Goal: Information Seeking & Learning: Find specific fact

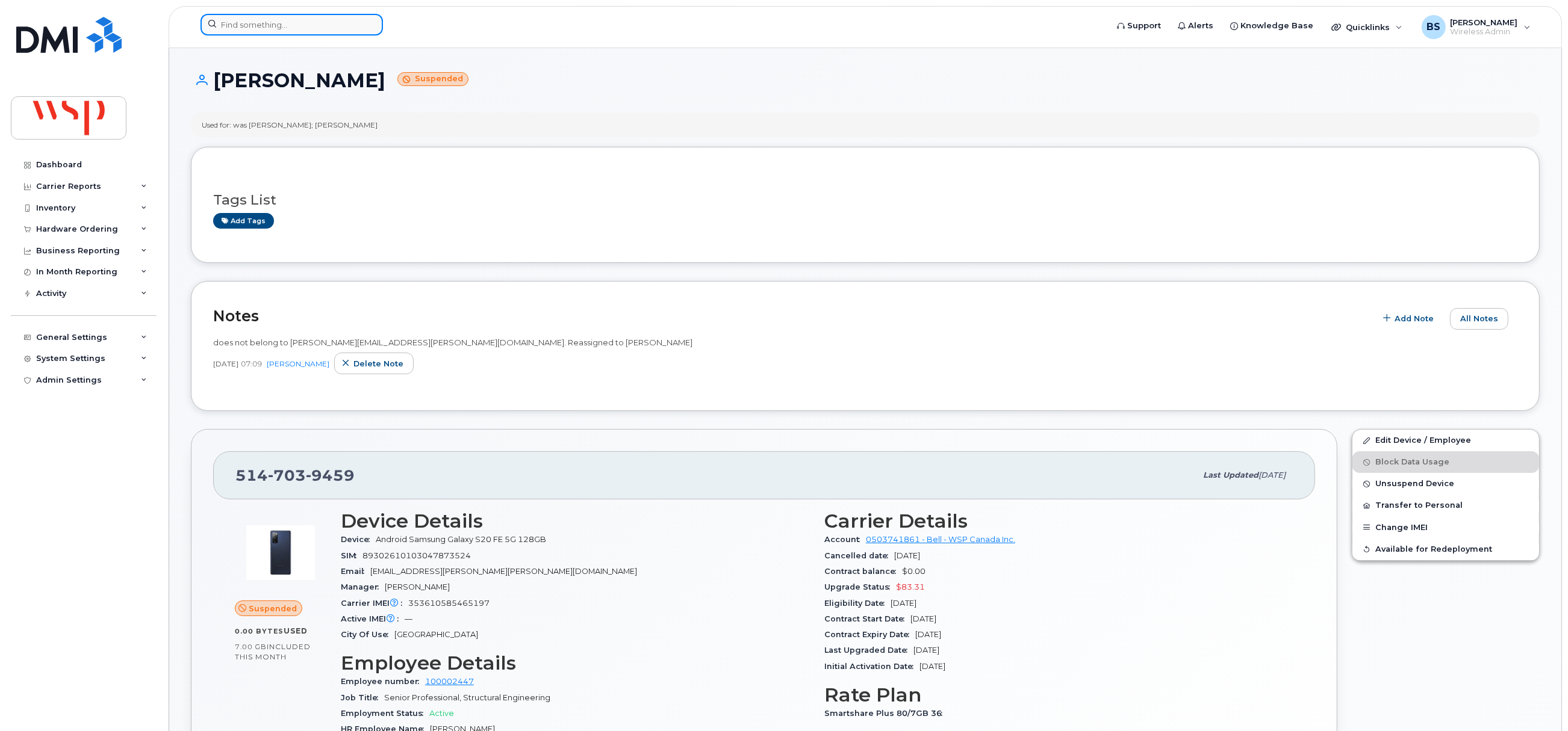
click at [280, 20] on input at bounding box center [291, 24] width 183 height 21
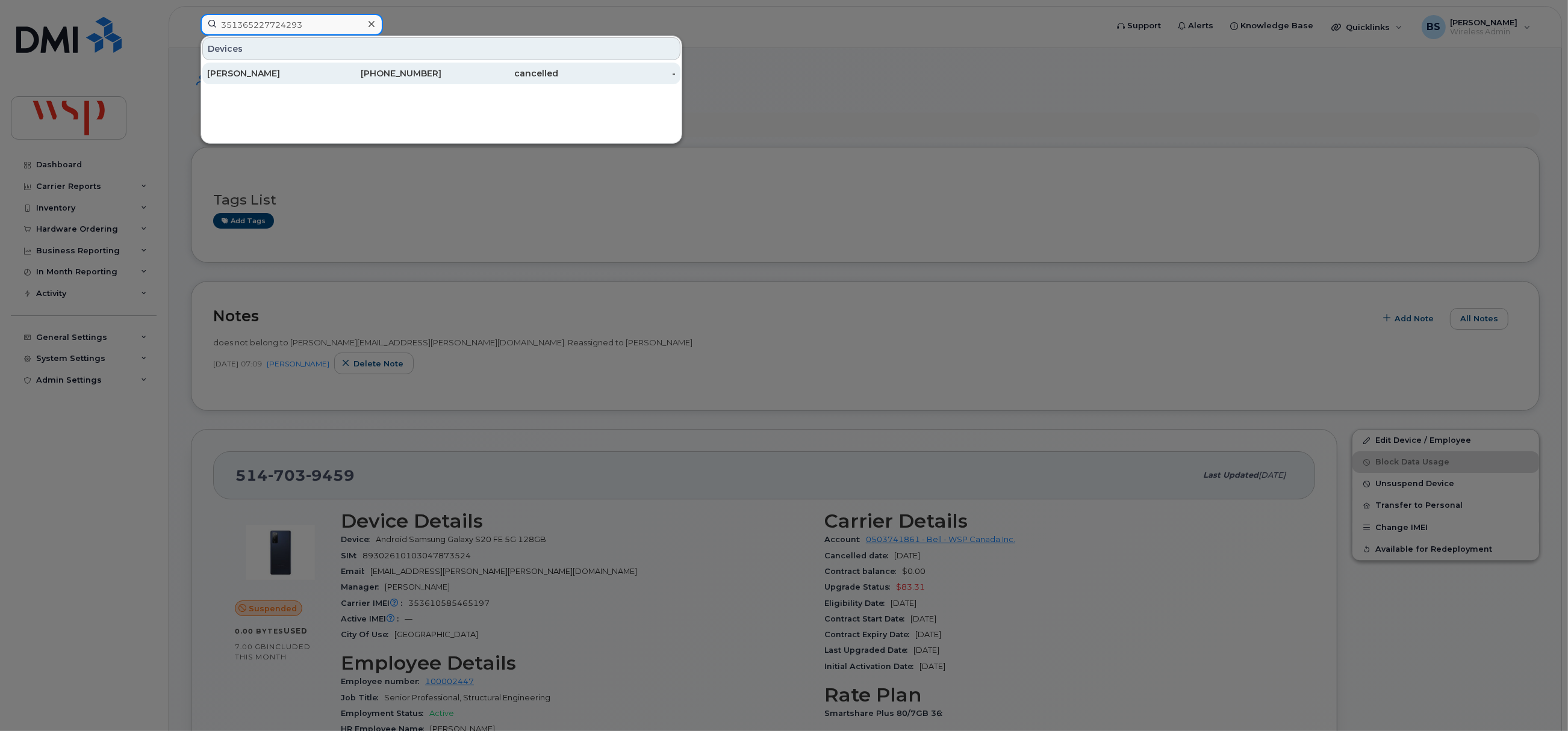
type input "351365227724293"
drag, startPoint x: 259, startPoint y: 69, endPoint x: 413, endPoint y: 152, distance: 174.9
click at [259, 69] on div "Joseph Nguyen" at bounding box center [266, 73] width 118 height 12
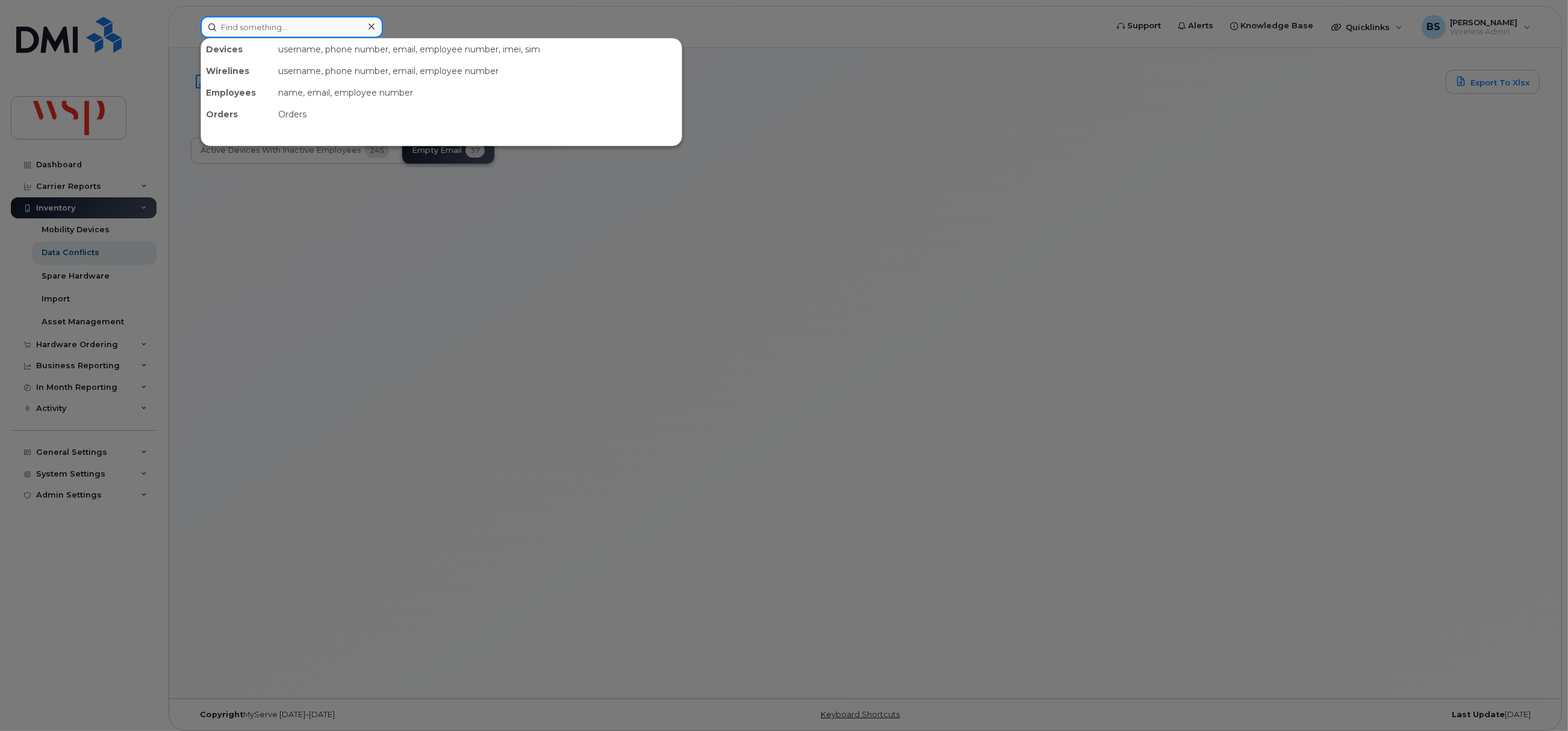
click at [293, 16] on input at bounding box center [291, 27] width 183 height 21
paste input "[PHONE_NUMBER]"
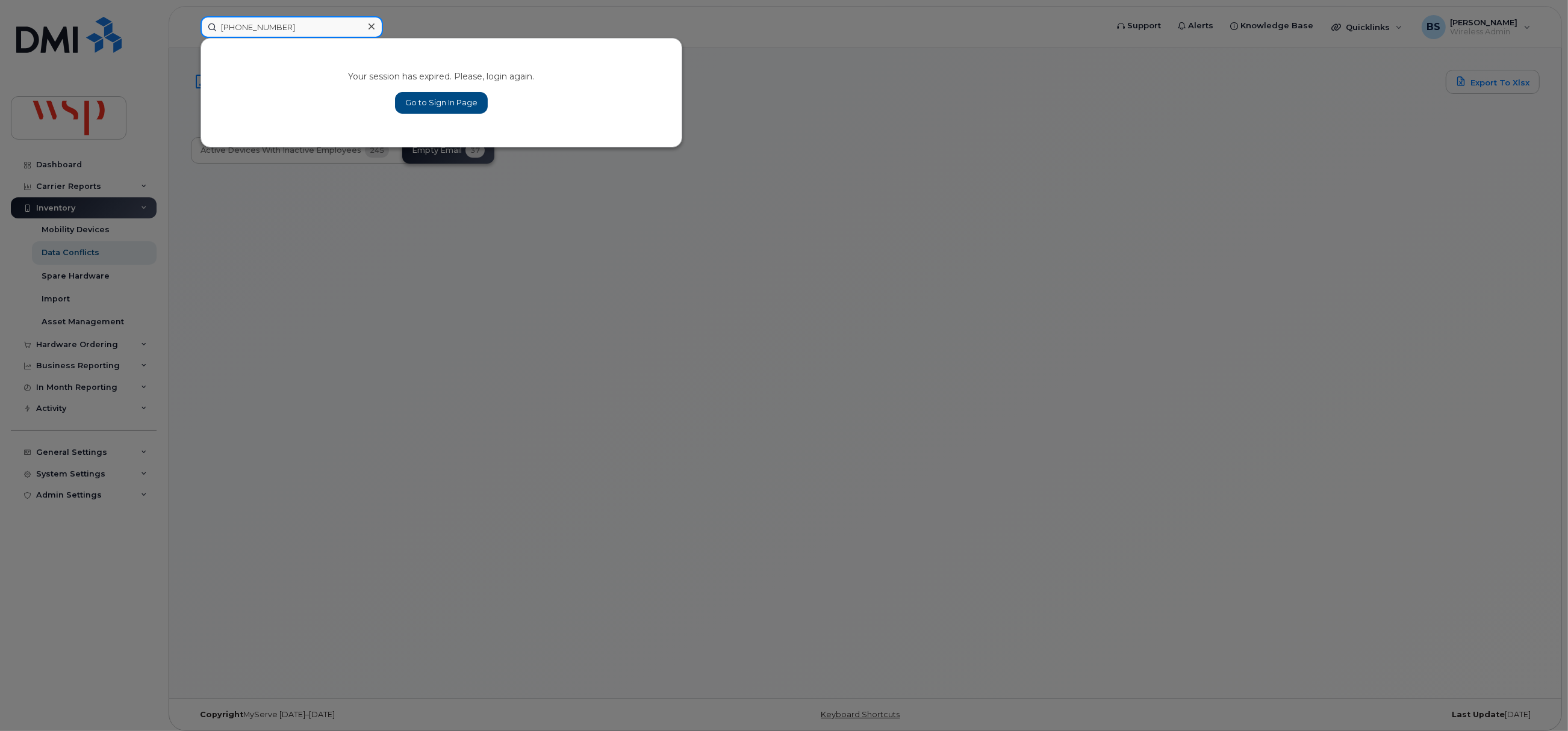
type input "[PHONE_NUMBER]"
click at [449, 101] on link "Go to Sign In Page" at bounding box center [441, 103] width 93 height 21
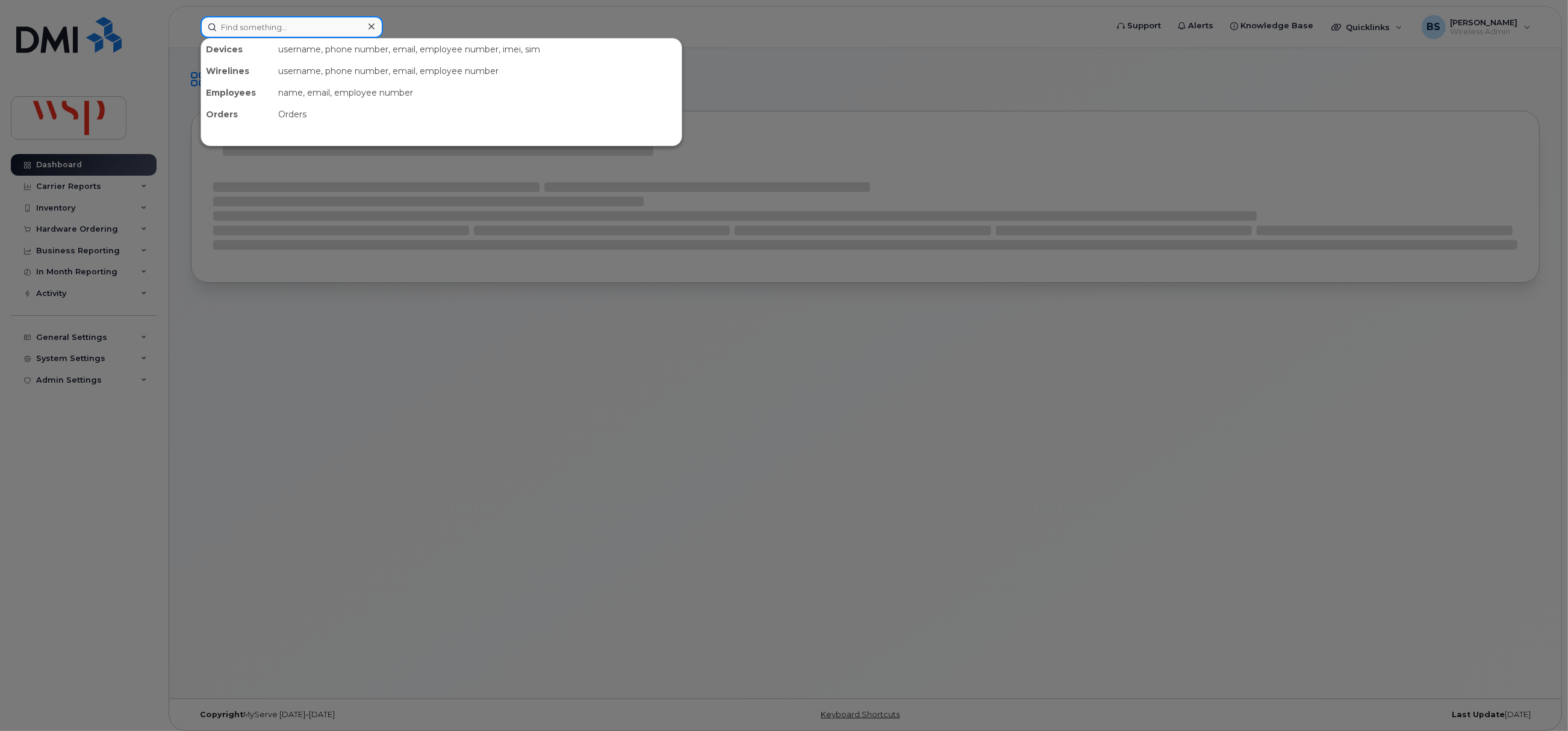
click at [308, 25] on input at bounding box center [291, 27] width 183 height 21
paste input "250-981-4259"
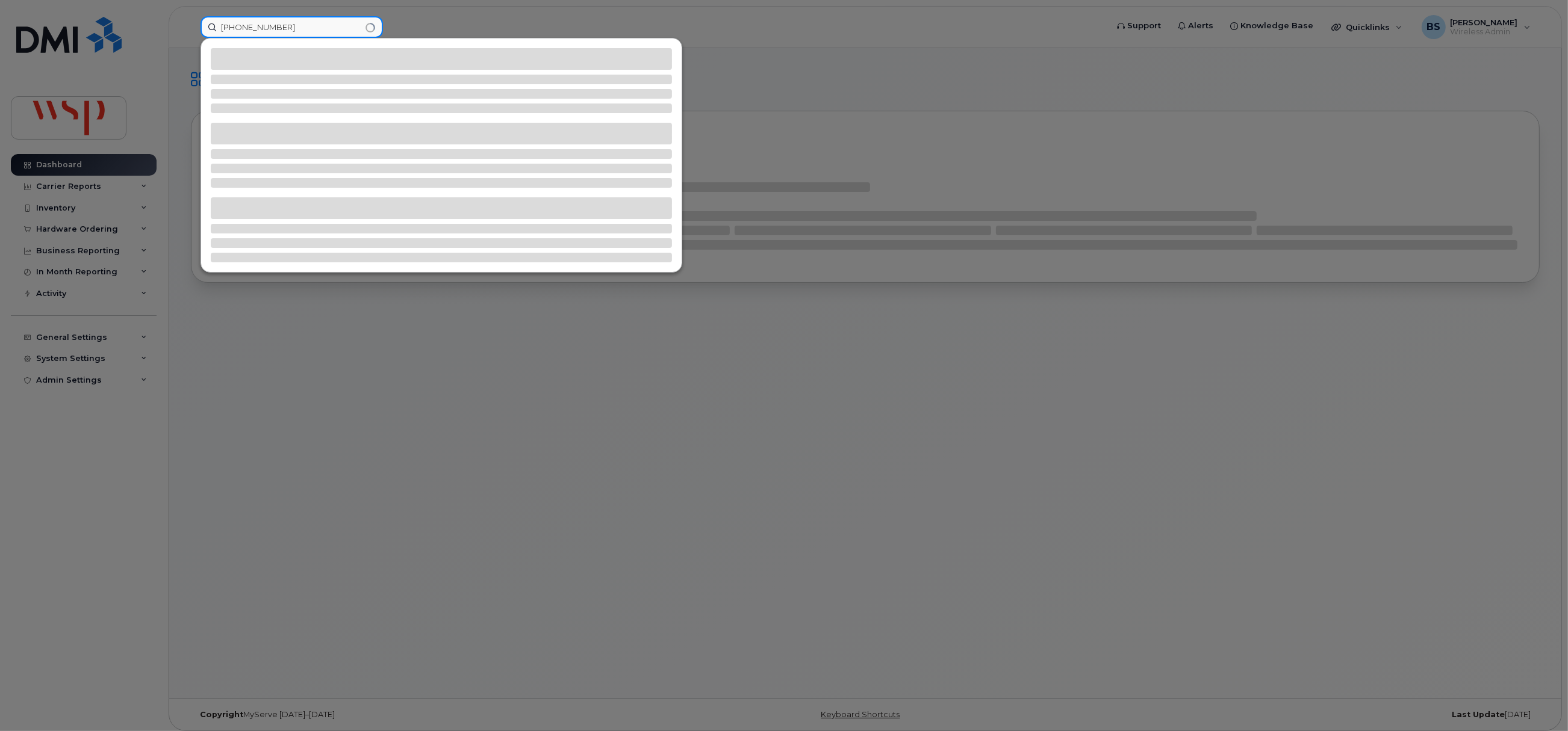
type input "250-981-4259"
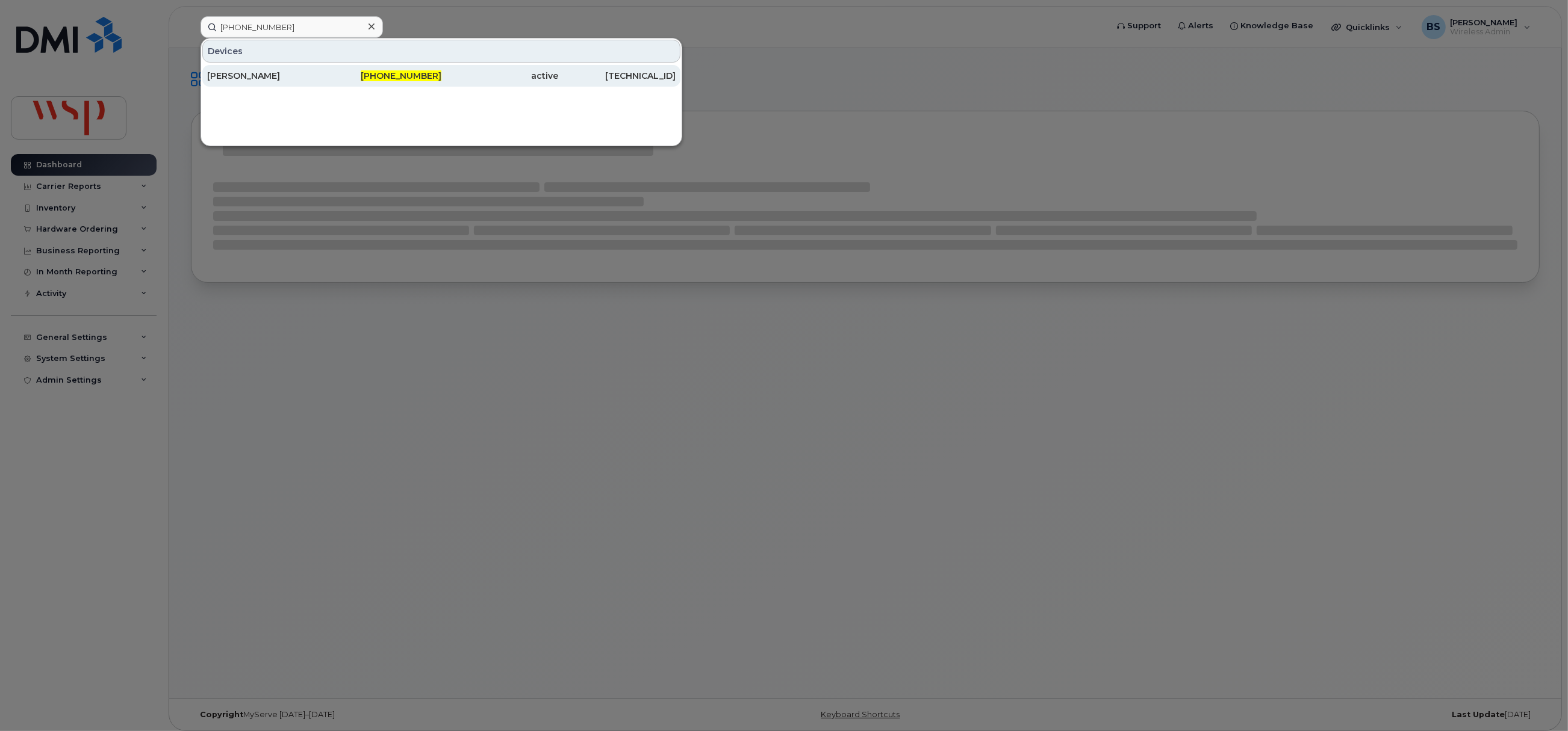
click at [400, 69] on div "250-981-4259" at bounding box center [383, 75] width 118 height 21
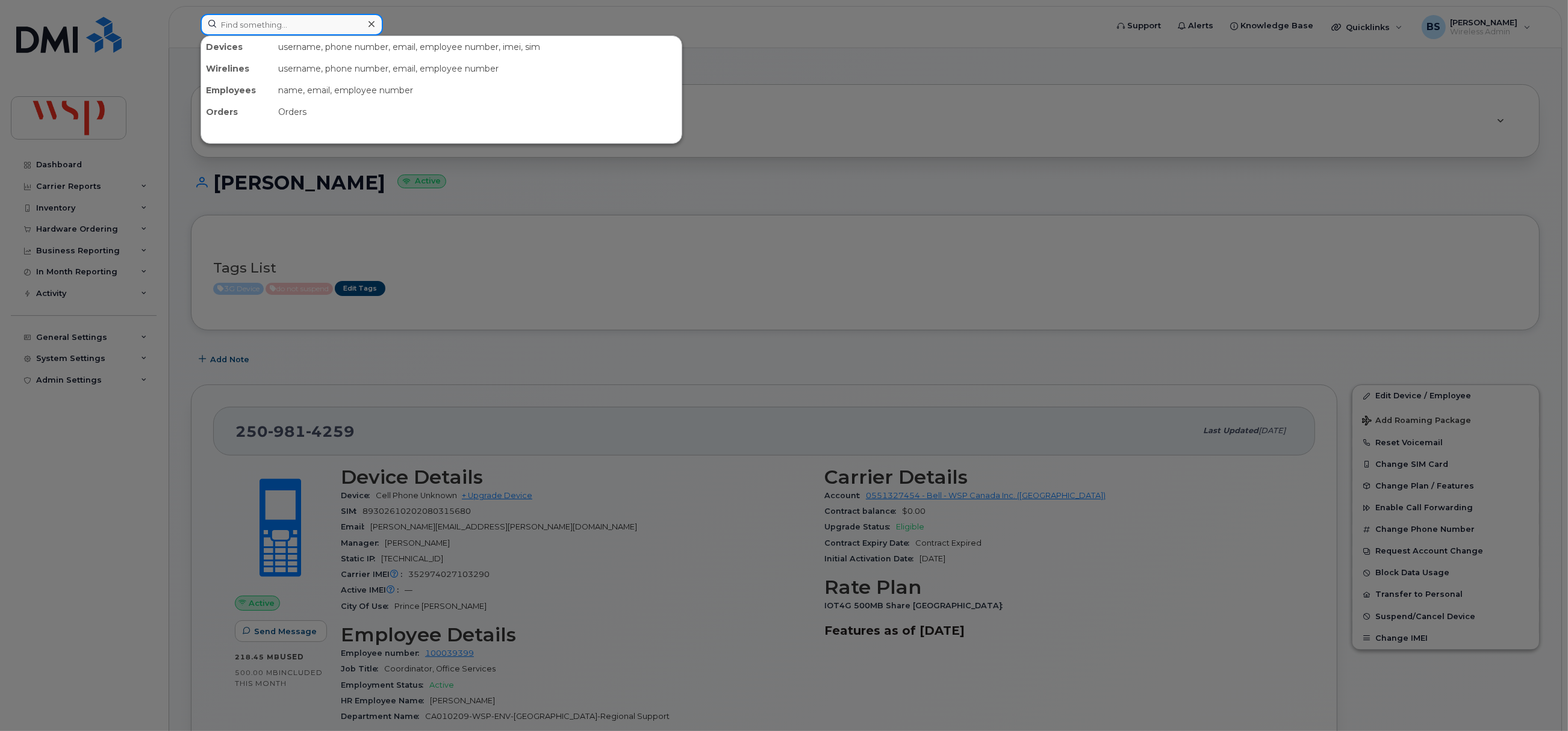
click at [265, 27] on input at bounding box center [291, 24] width 183 height 21
paste input "7806607937"
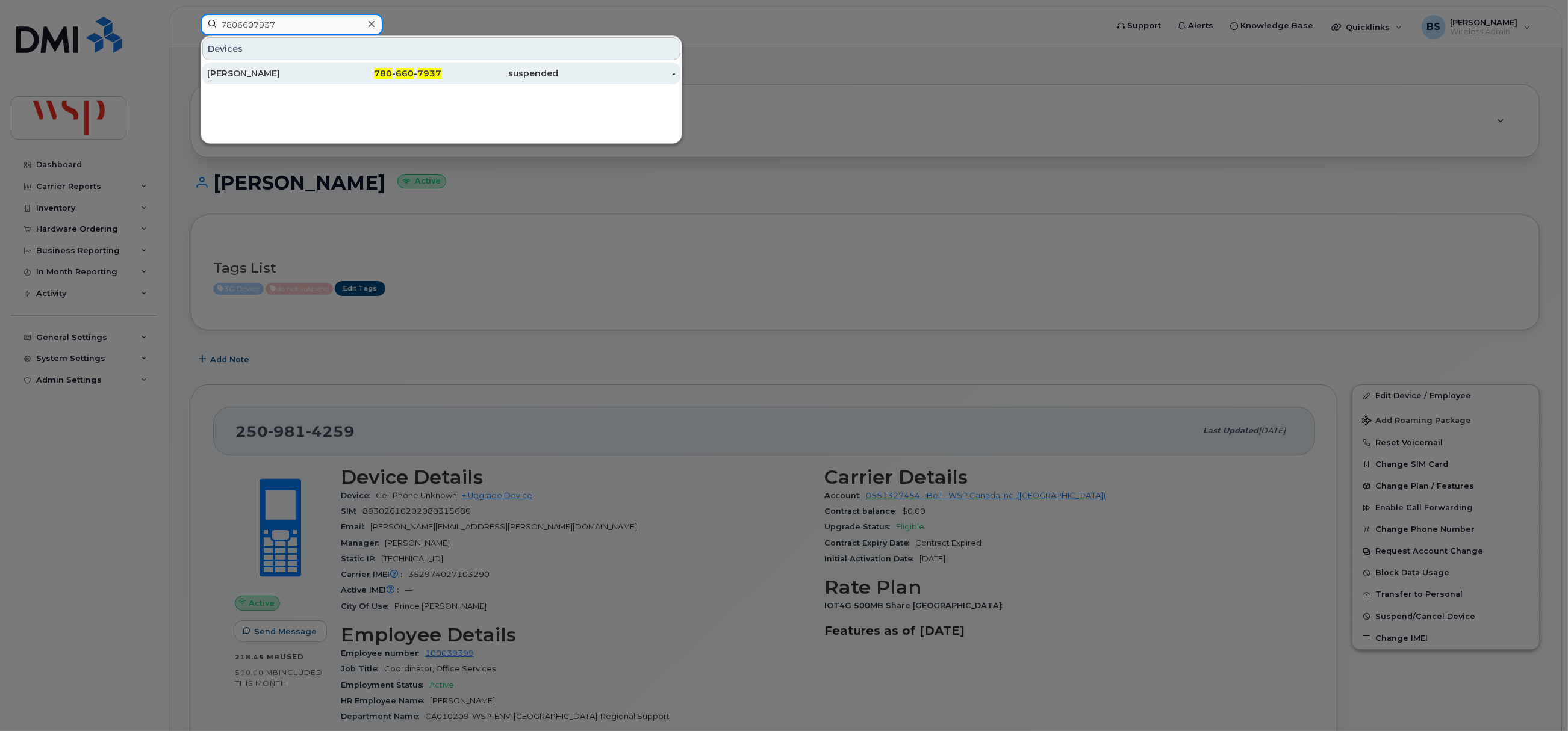
type input "7806607937"
drag, startPoint x: 233, startPoint y: 72, endPoint x: 295, endPoint y: 91, distance: 64.8
click at [233, 73] on div "Ayman Abusaid" at bounding box center [266, 73] width 118 height 12
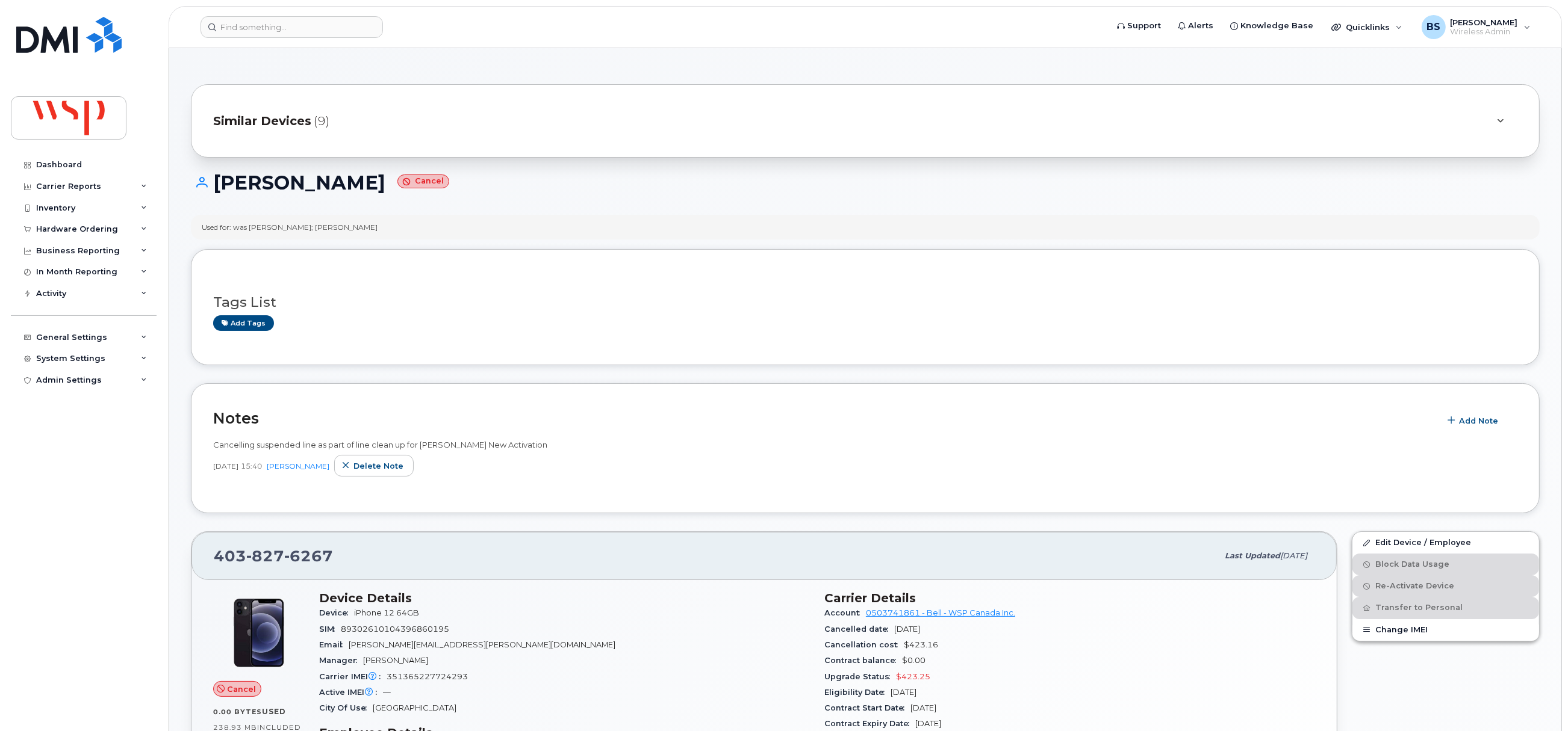
scroll to position [90, 0]
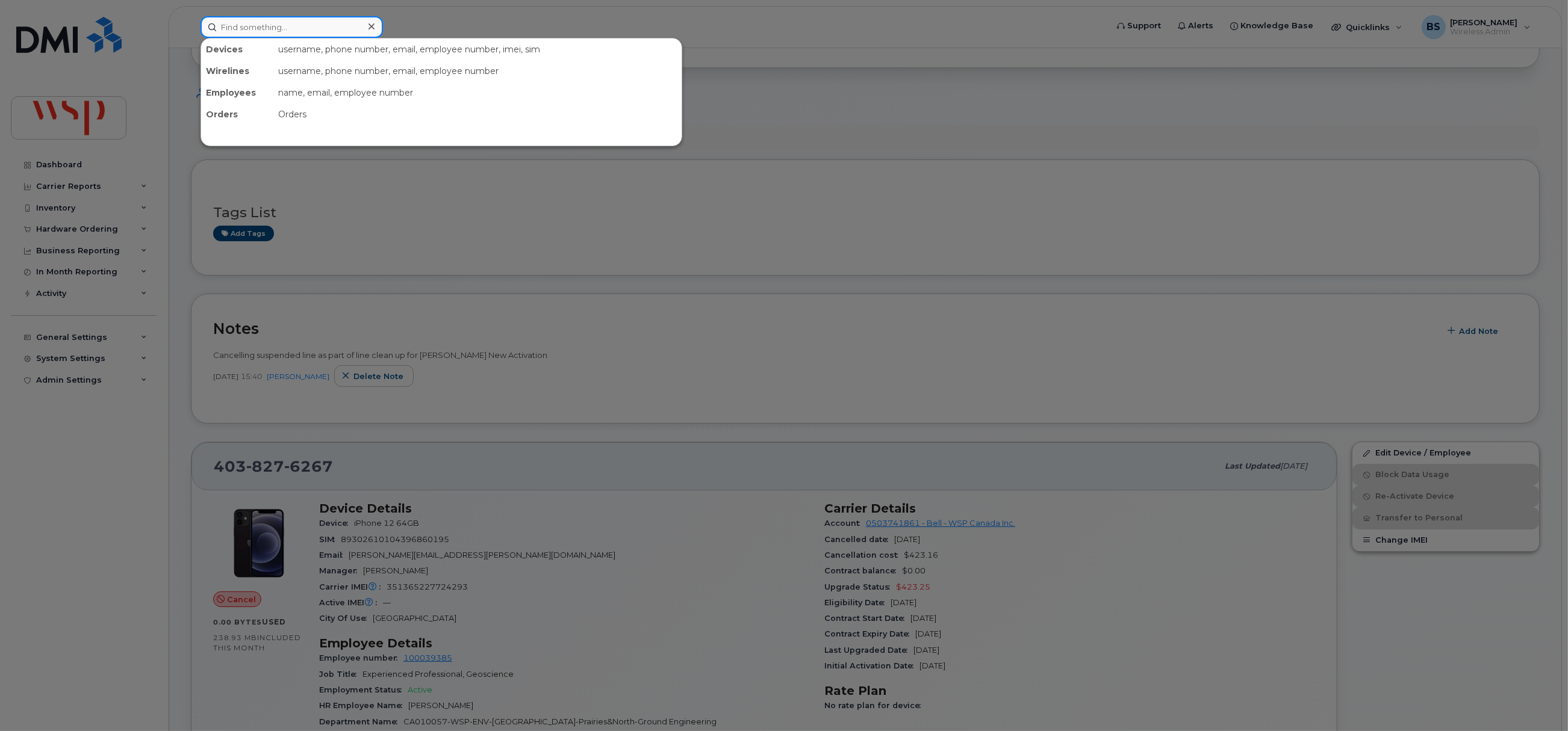
click at [311, 30] on input at bounding box center [291, 27] width 183 height 21
paste input "[PERSON_NAME] <[EMAIL_ADDRESS][PERSON_NAME][DOMAIN_NAME]>"
drag, startPoint x: 259, startPoint y: 28, endPoint x: 148, endPoint y: 32, distance: 111.1
click at [191, 32] on div "[PERSON_NAME] <[EMAIL_ADDRESS][PERSON_NAME][DOMAIN_NAME]> No results" at bounding box center [650, 27] width 918 height 21
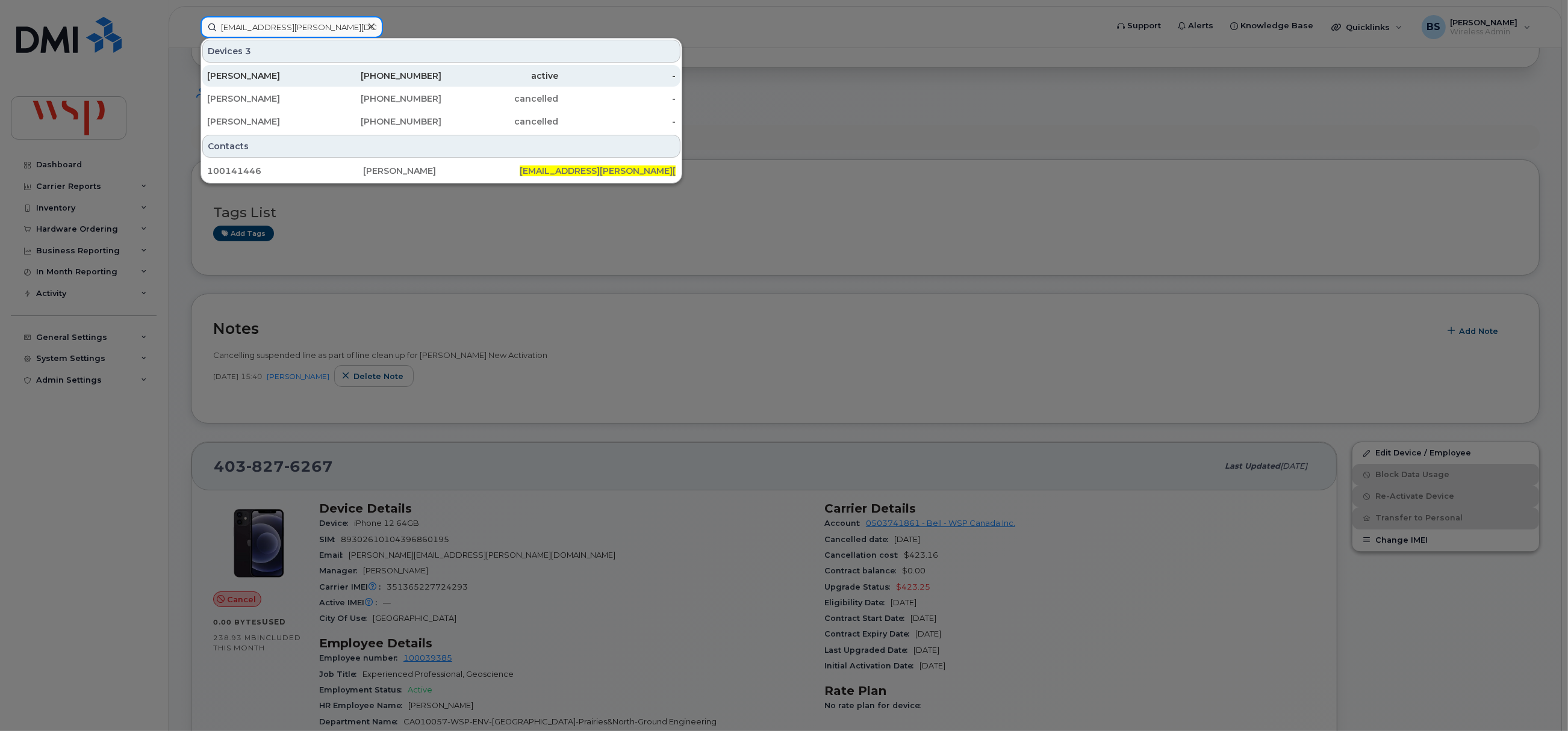
type input "[EMAIL_ADDRESS][PERSON_NAME][DOMAIN_NAME]"
click at [415, 73] on div "[PHONE_NUMBER]" at bounding box center [383, 75] width 118 height 12
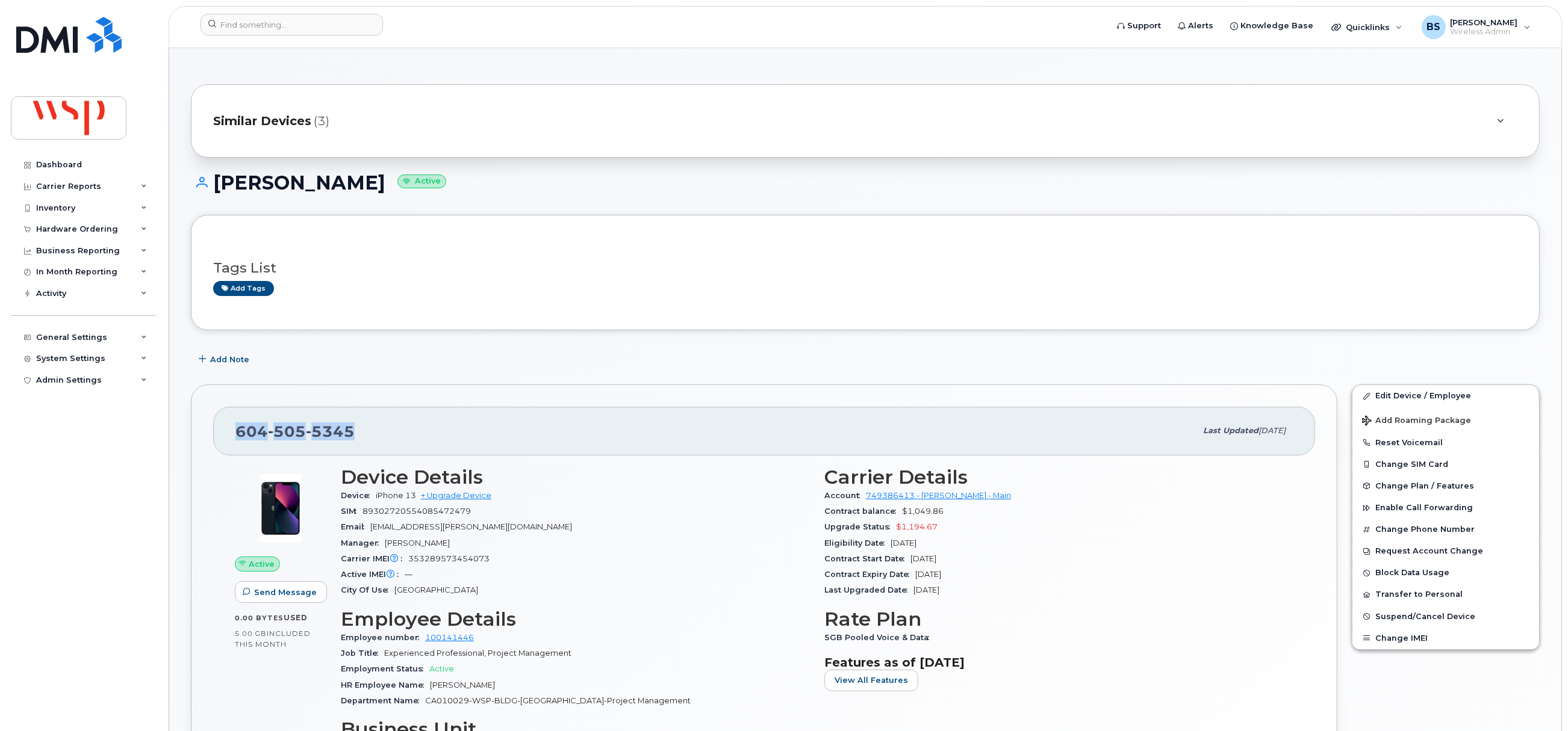
drag, startPoint x: 306, startPoint y: 443, endPoint x: 208, endPoint y: 437, distance: 98.2
click at [234, 442] on div "[PHONE_NUMBER] Last updated [DATE]" at bounding box center [764, 431] width 1102 height 48
